Goal: Task Accomplishment & Management: Use online tool/utility

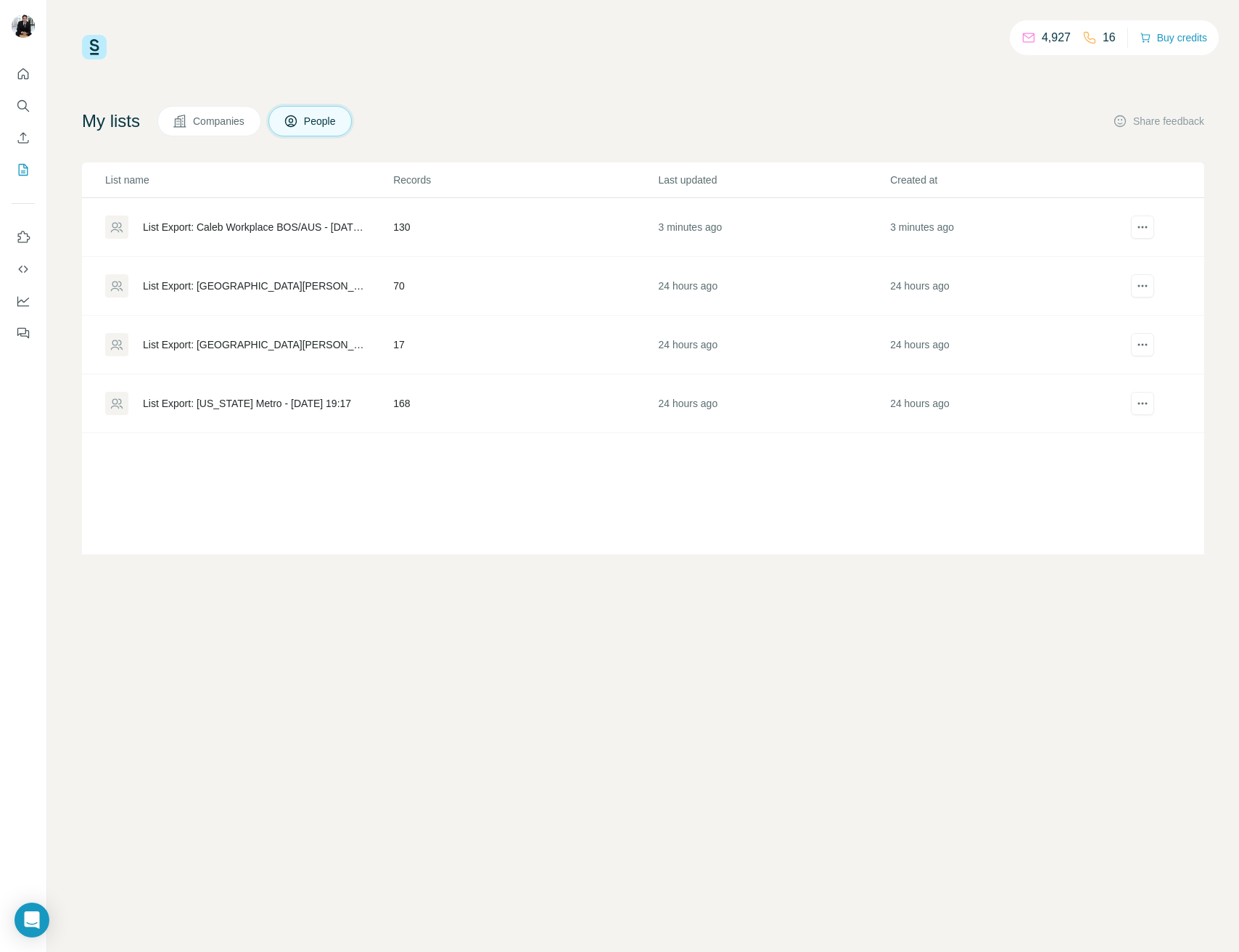
click at [238, 227] on div "List Export: Caleb Workplace BOS/AUS - [DATE] 19:01" at bounding box center [255, 227] width 226 height 14
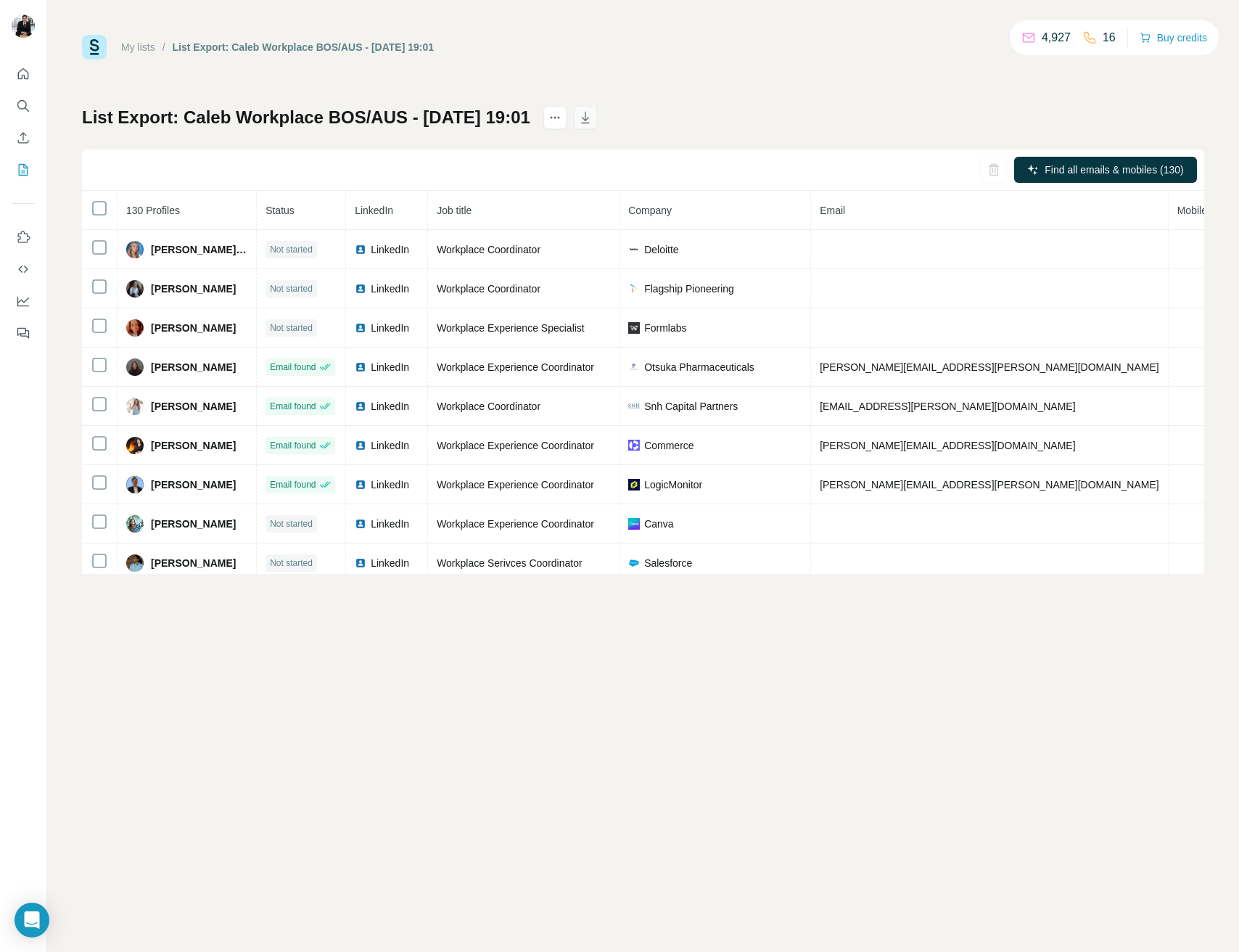
click at [597, 114] on button "button" at bounding box center [585, 117] width 23 height 23
